Goal: Information Seeking & Learning: Learn about a topic

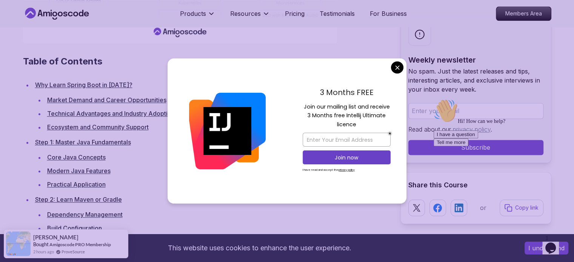
scroll to position [1015, 0]
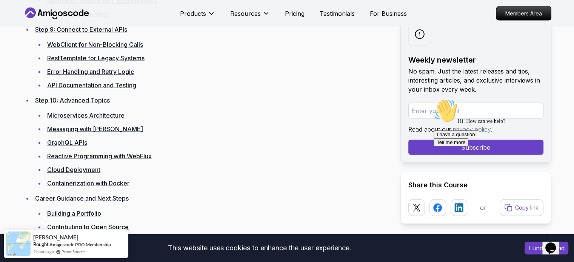
scroll to position [1656, 0]
click at [94, 114] on link "Microservices Architecture" at bounding box center [85, 115] width 77 height 8
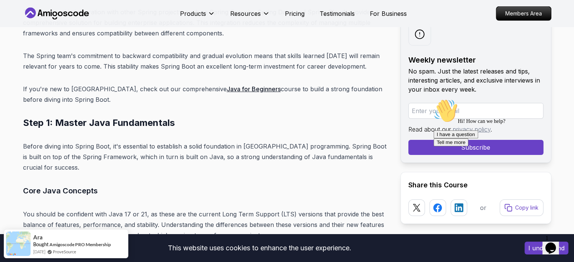
scroll to position [2483, 0]
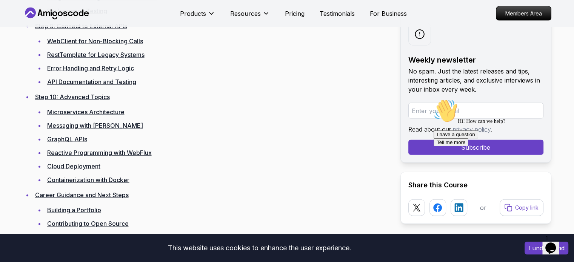
scroll to position [1656, 0]
